Goal: Use online tool/utility: Utilize a website feature to perform a specific function

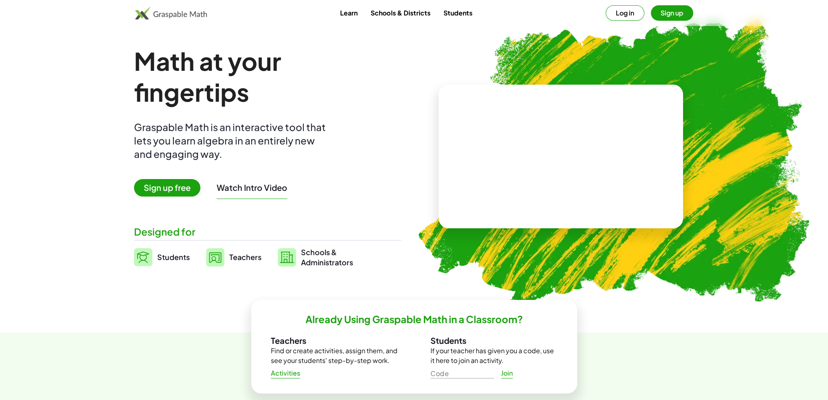
click at [535, 61] on img at bounding box center [608, 159] width 417 height 351
click at [610, 14] on button "Log in" at bounding box center [625, 12] width 39 height 15
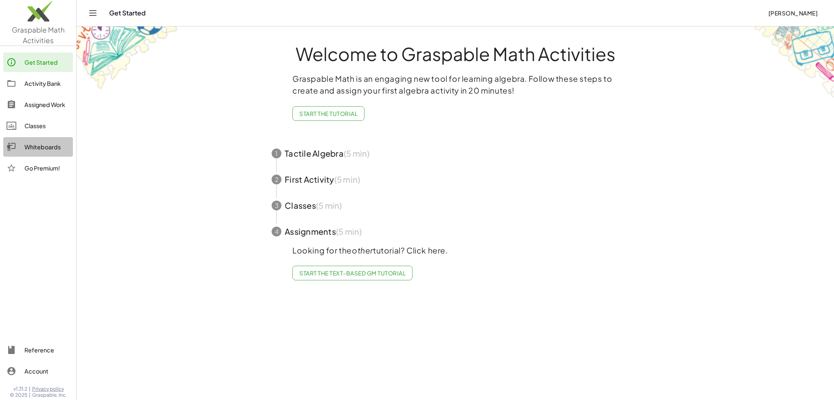
click at [34, 145] on div "Whiteboards" at bounding box center [46, 147] width 45 height 10
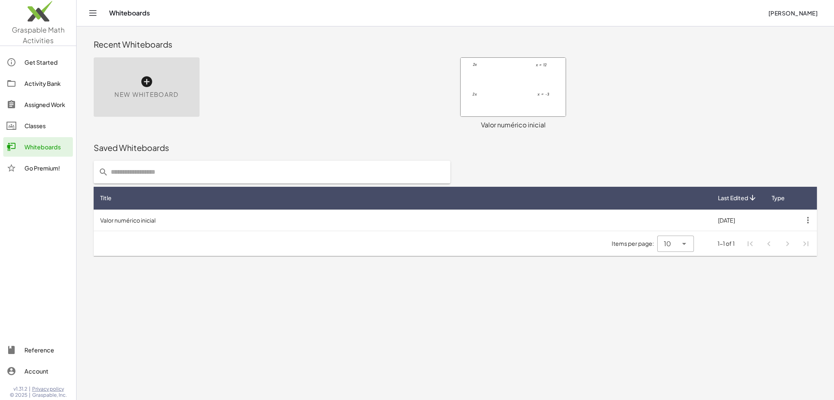
click at [140, 83] on div "New Whiteboard" at bounding box center [147, 86] width 106 height 59
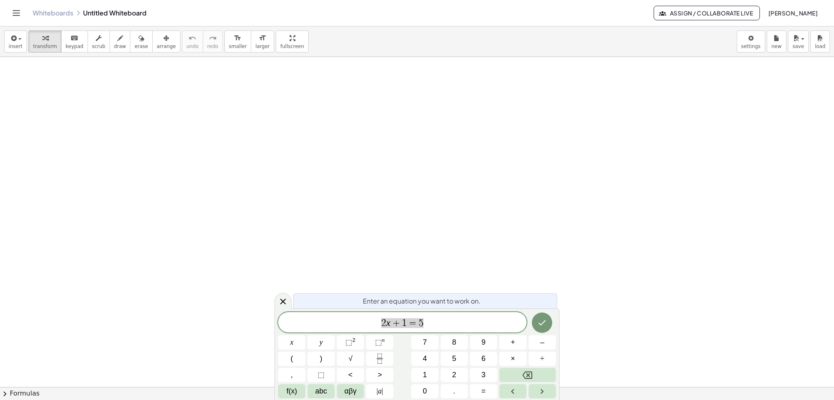
click at [435, 321] on span "2 x + 1 = 5" at bounding box center [402, 323] width 248 height 11
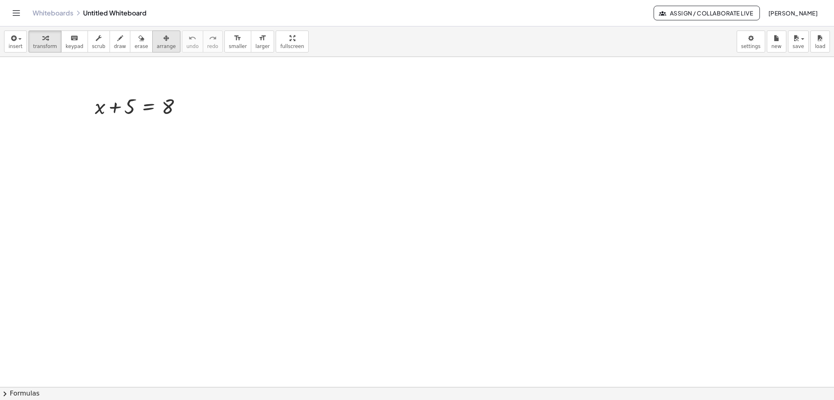
click at [163, 38] on icon "button" at bounding box center [166, 38] width 6 height 10
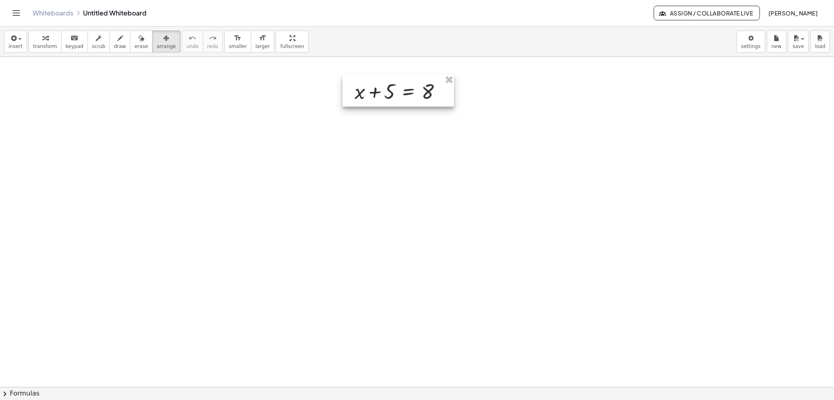
drag, startPoint x: 150, startPoint y: 105, endPoint x: 400, endPoint y: 90, distance: 250.5
click at [400, 90] on div at bounding box center [398, 91] width 112 height 32
click at [49, 37] on div "button" at bounding box center [45, 38] width 24 height 10
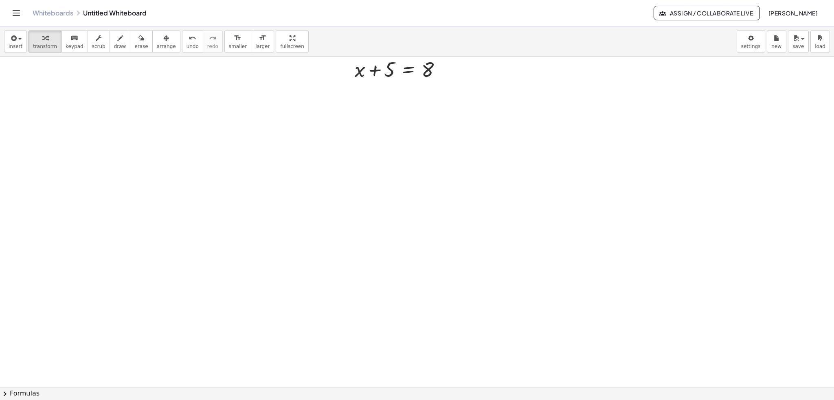
scroll to position [41, 0]
click at [373, 295] on div at bounding box center [417, 346] width 834 height 661
click at [160, 37] on button "arrange" at bounding box center [166, 42] width 28 height 22
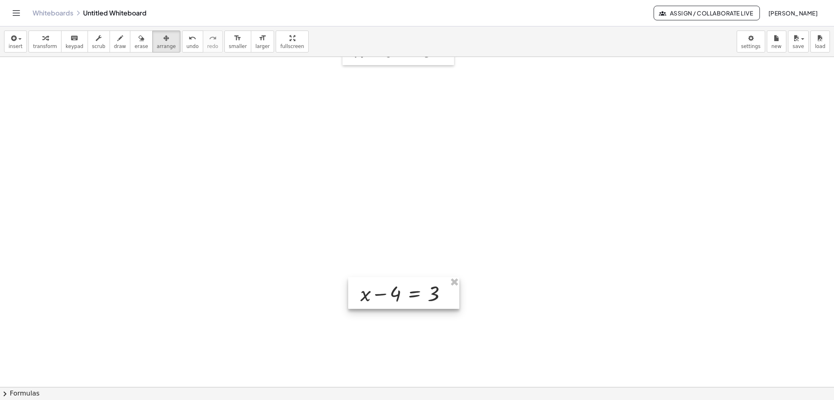
drag, startPoint x: 444, startPoint y: 307, endPoint x: 419, endPoint y: 289, distance: 30.5
click at [419, 289] on div at bounding box center [403, 293] width 111 height 32
click at [182, 31] on button "undo undo" at bounding box center [192, 42] width 21 height 22
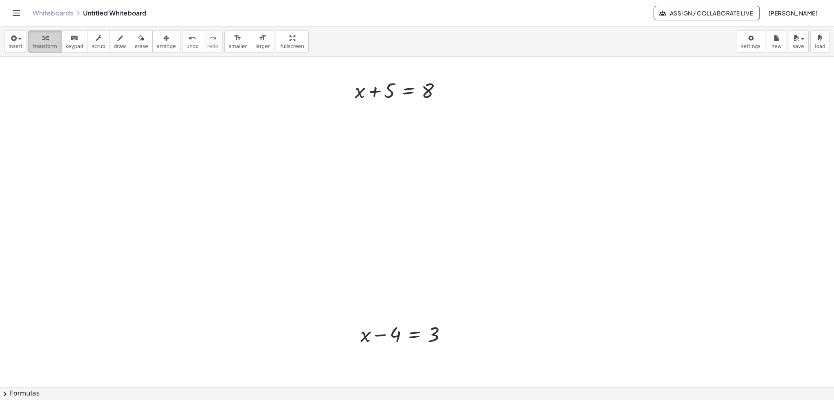
click at [42, 39] on icon "button" at bounding box center [45, 38] width 6 height 10
drag, startPoint x: 388, startPoint y: 88, endPoint x: 477, endPoint y: 88, distance: 89.6
drag, startPoint x: 386, startPoint y: 89, endPoint x: 451, endPoint y: 75, distance: 66.8
click at [376, 119] on div at bounding box center [401, 118] width 161 height 28
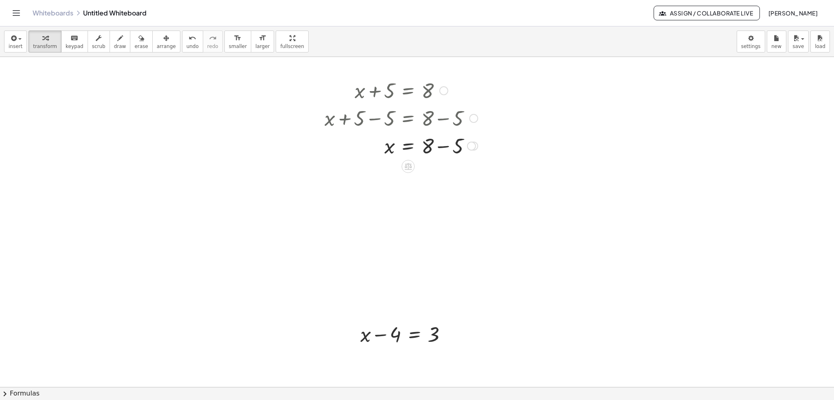
click at [444, 149] on div at bounding box center [401, 146] width 161 height 28
drag, startPoint x: 441, startPoint y: 171, endPoint x: 445, endPoint y: 151, distance: 19.9
click at [408, 158] on div "x = 3" at bounding box center [408, 158] width 0 height 0
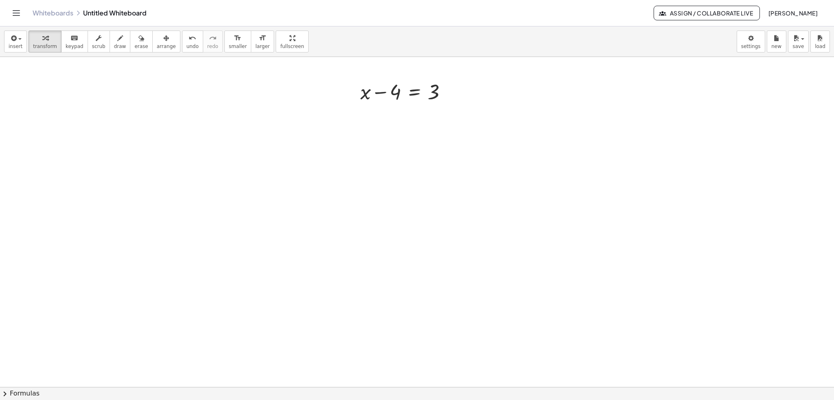
scroll to position [244, 0]
click at [377, 321] on div at bounding box center [417, 143] width 834 height 661
click at [376, 300] on div at bounding box center [417, 59] width 834 height 992
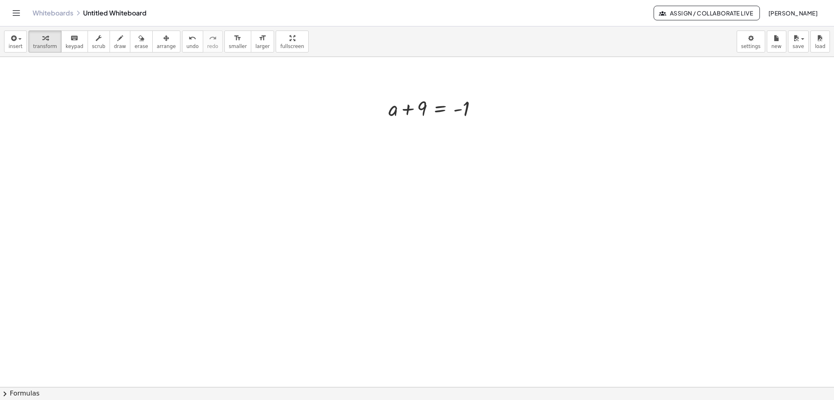
click at [386, 337] on div at bounding box center [417, 16] width 834 height 1323
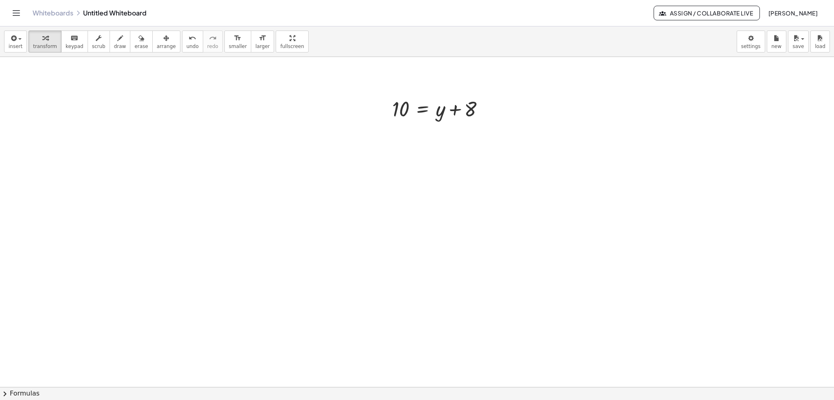
scroll to position [1445, 0]
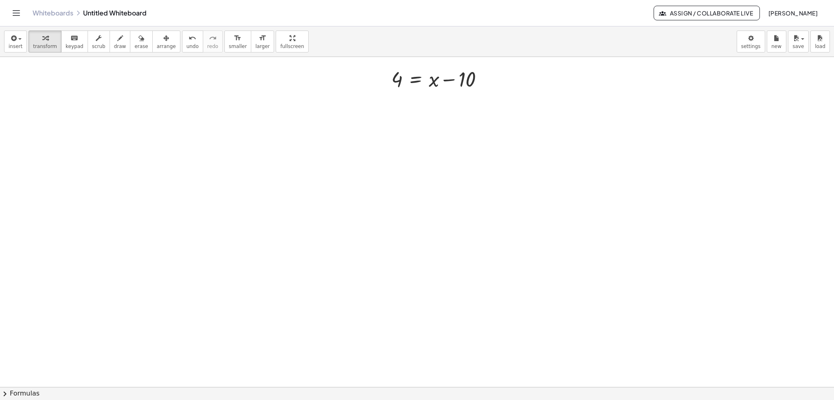
click at [143, 13] on div "Whiteboards Untitled Whiteboard" at bounding box center [343, 13] width 621 height 8
click at [117, 12] on div "Whiteboards Untitled Whiteboard" at bounding box center [343, 13] width 621 height 8
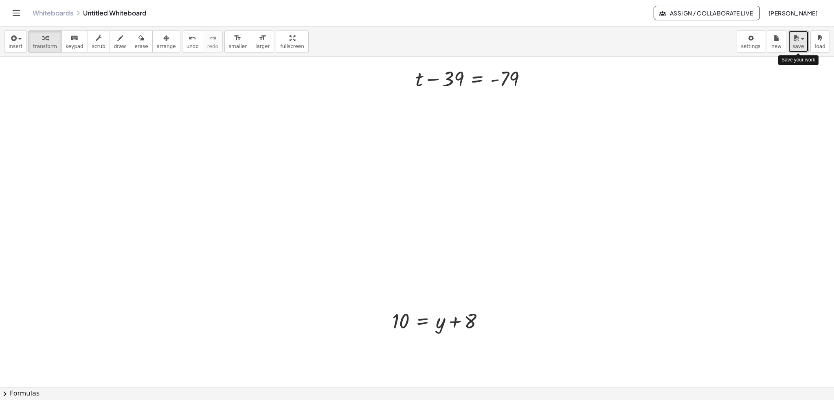
click at [803, 40] on div "button" at bounding box center [799, 38] width 12 height 10
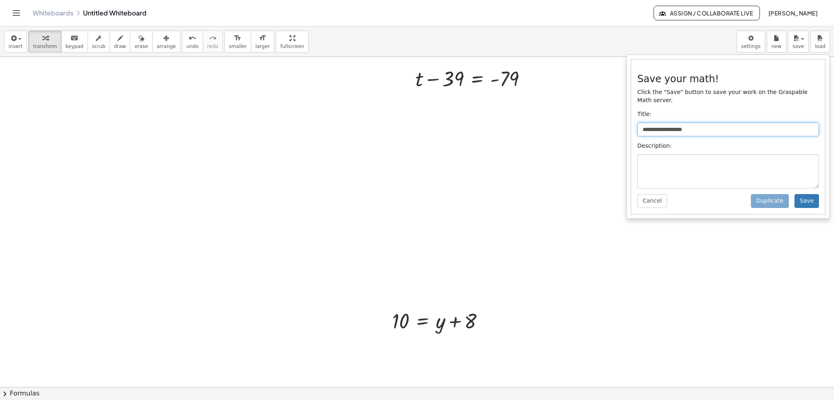
click at [698, 123] on input "**********" at bounding box center [728, 130] width 182 height 14
drag, startPoint x: 698, startPoint y: 122, endPoint x: 571, endPoint y: 123, distance: 127.1
click at [575, 123] on div "**********" at bounding box center [417, 213] width 834 height 374
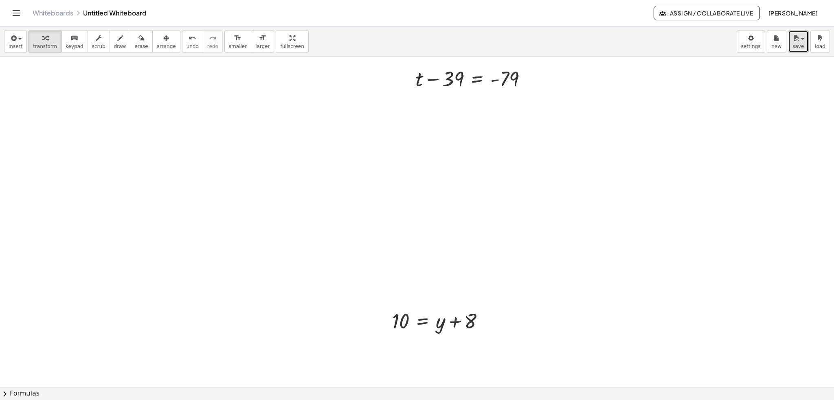
click at [802, 44] on span "save" at bounding box center [798, 47] width 11 height 6
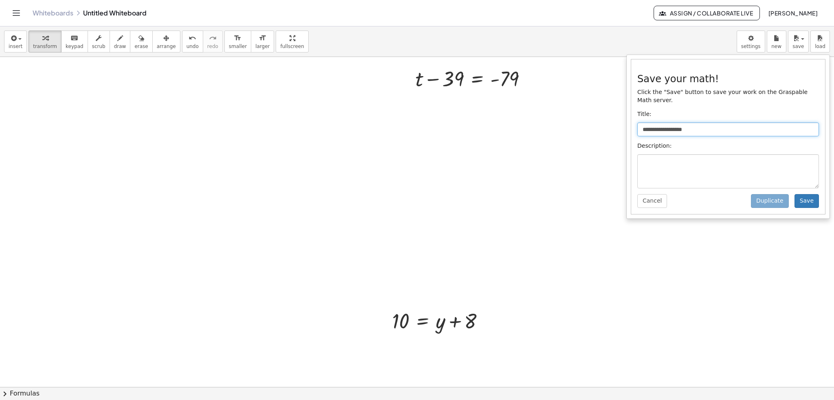
drag, startPoint x: 695, startPoint y: 122, endPoint x: 641, endPoint y: 123, distance: 54.6
click at [641, 123] on input "**********" at bounding box center [728, 130] width 182 height 14
type input "**********"
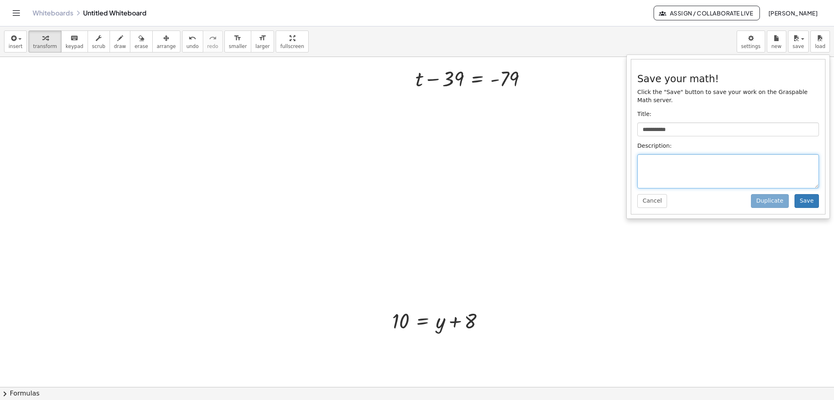
click at [664, 161] on textarea at bounding box center [728, 171] width 182 height 34
click at [814, 194] on button "Save" at bounding box center [807, 201] width 24 height 14
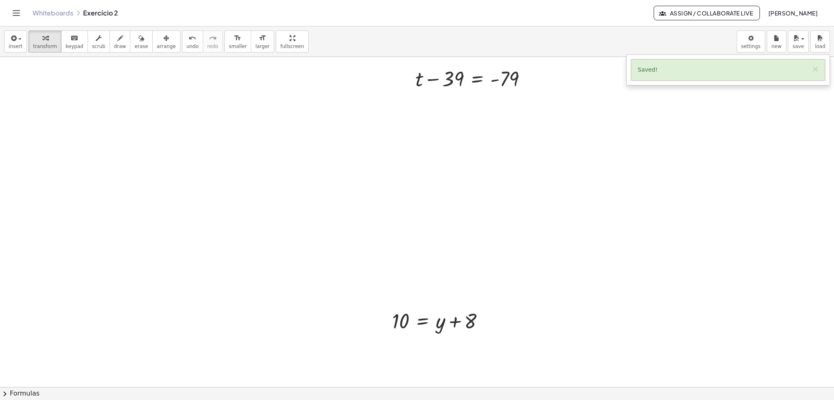
click at [61, 17] on div "Whiteboards Exercício 2 Assign / Collaborate Live [PERSON_NAME][GEOGRAPHIC_DATA]" at bounding box center [417, 13] width 814 height 26
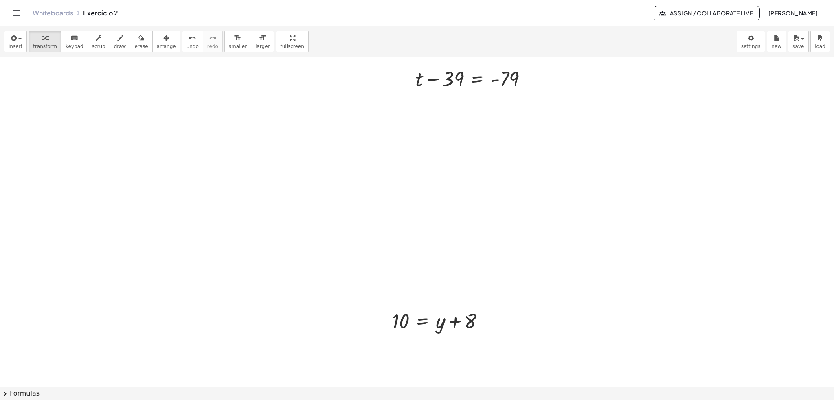
click at [62, 11] on link "Whiteboards" at bounding box center [53, 13] width 41 height 8
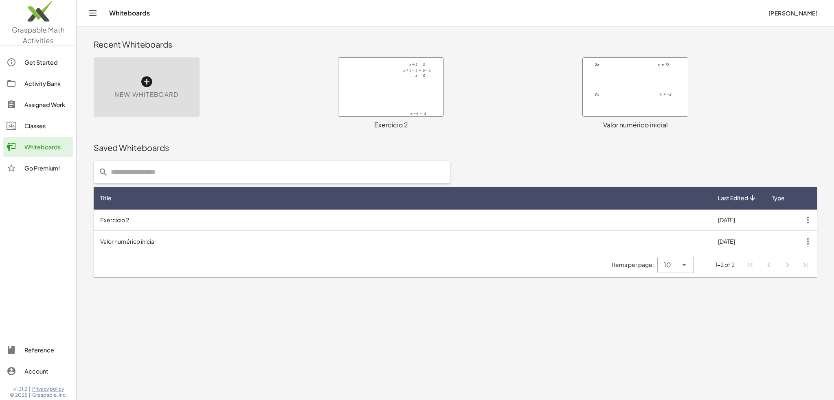
click at [387, 84] on div at bounding box center [390, 87] width 105 height 59
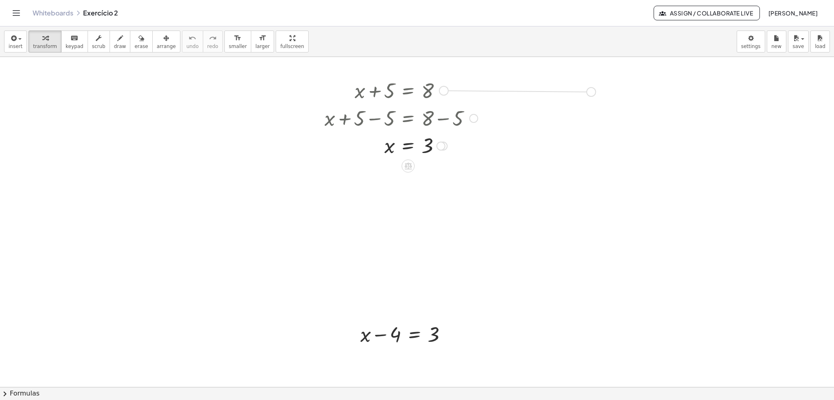
drag, startPoint x: 444, startPoint y: 90, endPoint x: 593, endPoint y: 91, distance: 149.1
click at [157, 44] on span "arrange" at bounding box center [166, 47] width 19 height 6
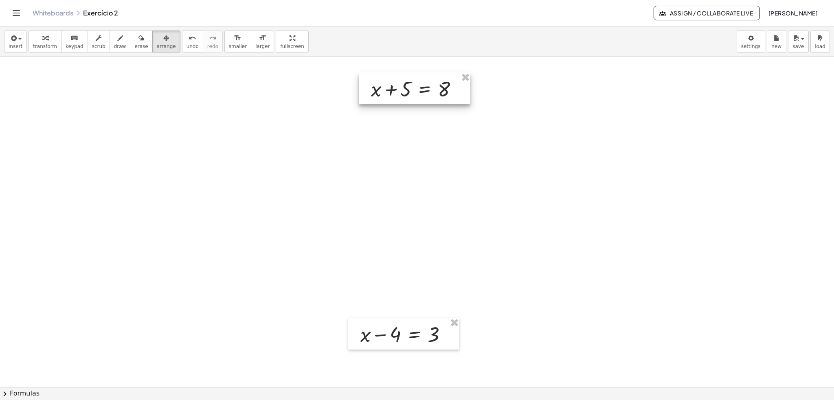
drag, startPoint x: 547, startPoint y: 90, endPoint x: 423, endPoint y: 90, distance: 124.2
click at [423, 90] on div at bounding box center [415, 88] width 112 height 32
click at [45, 47] on span "transform" at bounding box center [45, 47] width 24 height 6
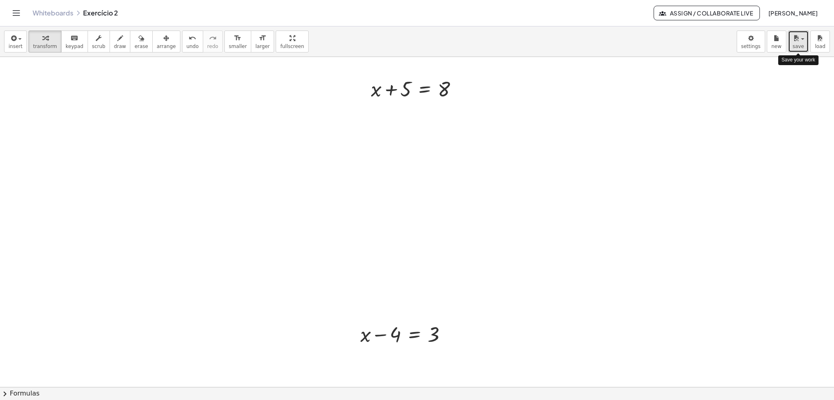
click at [794, 40] on icon "button" at bounding box center [796, 38] width 7 height 10
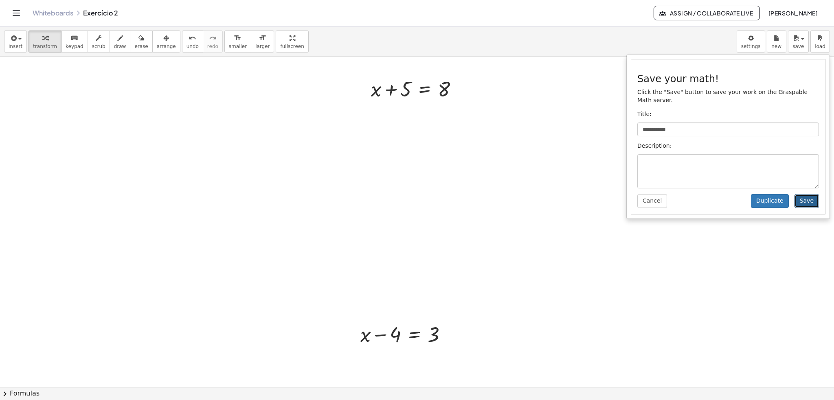
click at [813, 194] on button "Save" at bounding box center [807, 201] width 24 height 14
